Goal: Find specific page/section: Find specific page/section

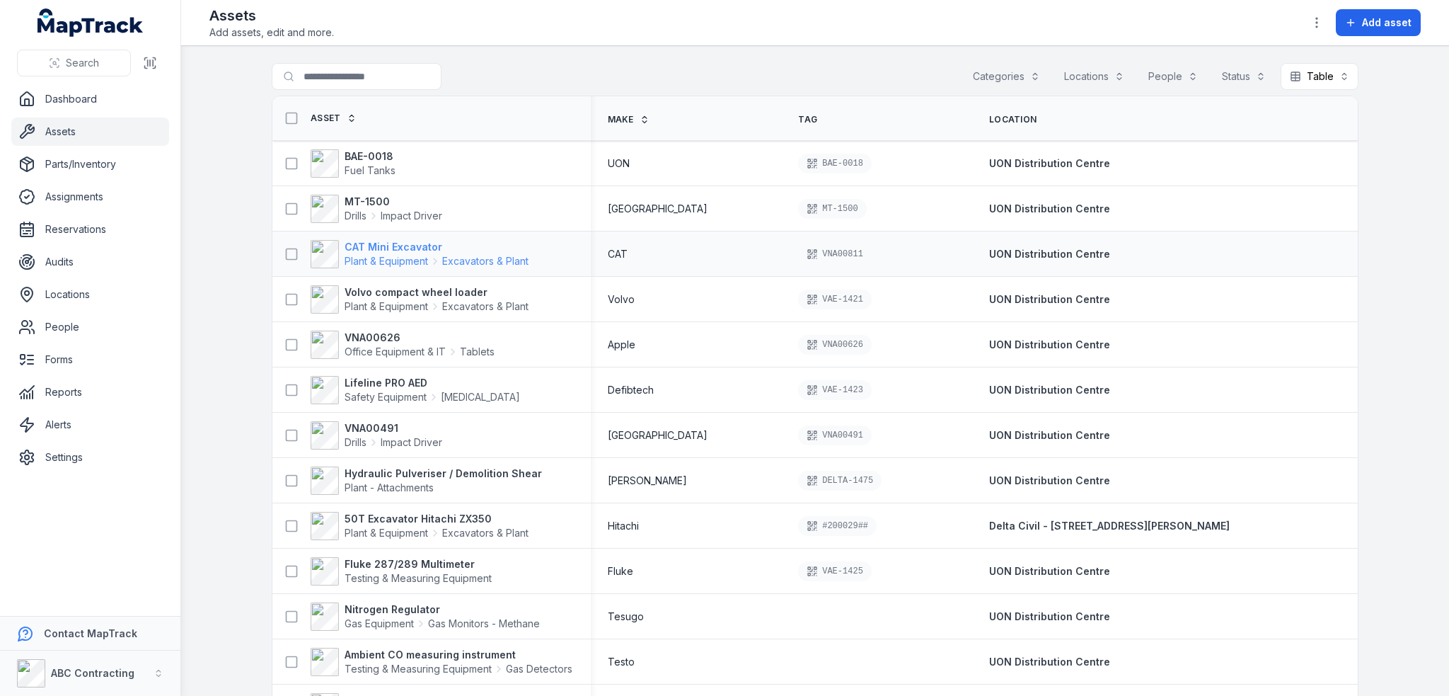
click at [402, 248] on strong "CAT Mini Excavator" at bounding box center [437, 247] width 184 height 14
click at [376, 248] on strong "CAT Mini Excavator" at bounding box center [437, 247] width 184 height 14
click at [410, 294] on strong "Volvo compact wheel loader" at bounding box center [437, 292] width 184 height 14
